Goal: Task Accomplishment & Management: Use online tool/utility

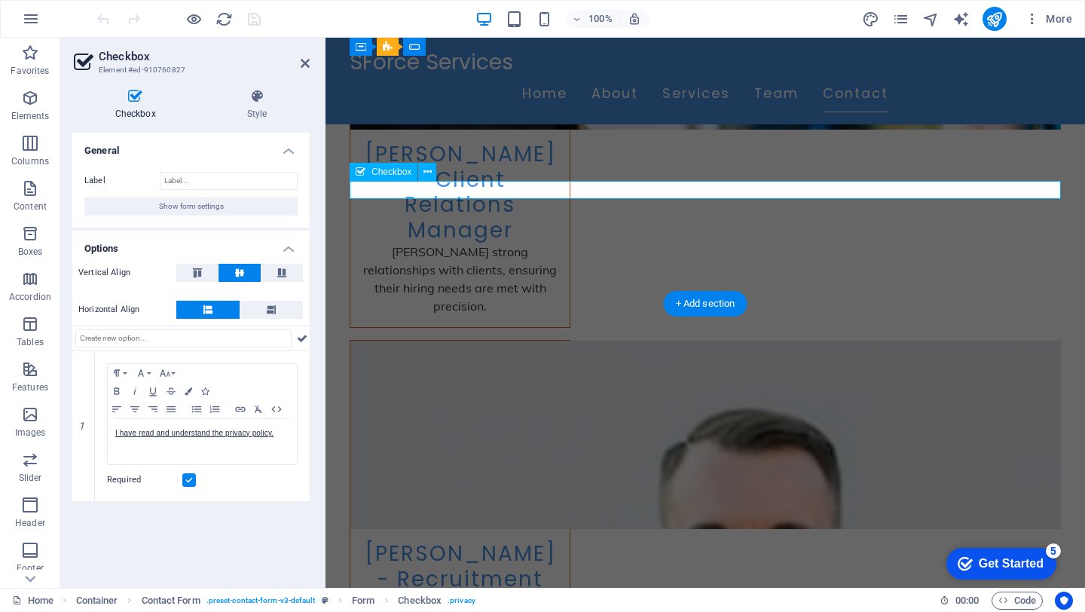
scroll to position [4931, 0]
click at [288, 121] on div "Checkbox Style General Label Show form settings Options Vertical Align Horizont…" at bounding box center [190, 332] width 237 height 487
click at [261, 114] on h4 "Style" at bounding box center [256, 105] width 105 height 32
